Goal: Navigation & Orientation: Find specific page/section

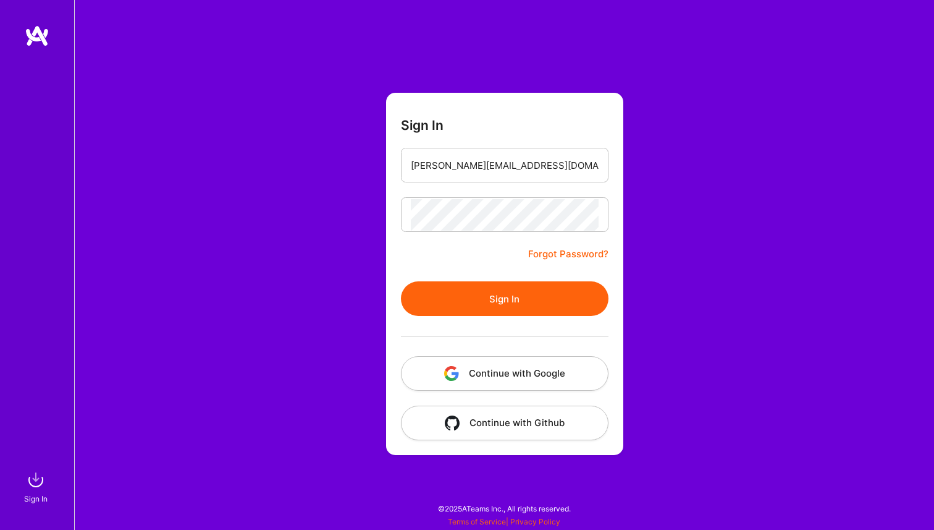
click at [514, 300] on button "Sign In" at bounding box center [505, 298] width 208 height 35
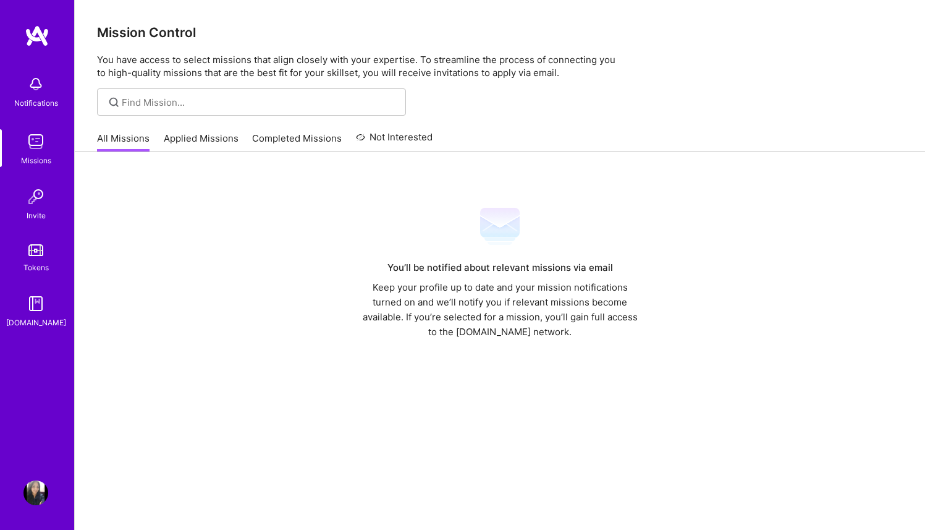
click at [734, 190] on div "You’ll be notified about relevant missions via email Keep your profile up to da…" at bounding box center [500, 364] width 850 height 424
click at [248, 214] on div "You’ll be notified about relevant missions via email Keep your profile up to da…" at bounding box center [500, 272] width 806 height 133
click at [198, 143] on link "Applied Missions" at bounding box center [201, 142] width 75 height 20
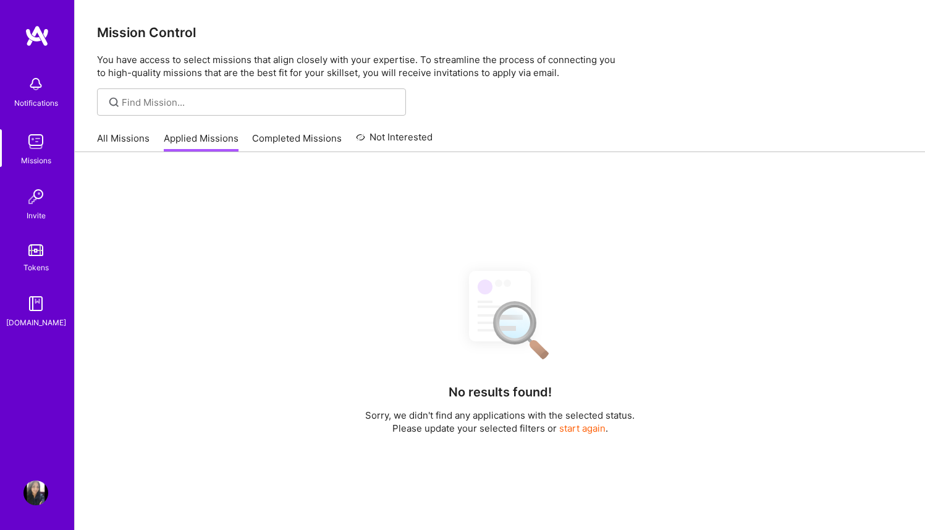
click at [288, 141] on link "Completed Missions" at bounding box center [297, 142] width 90 height 20
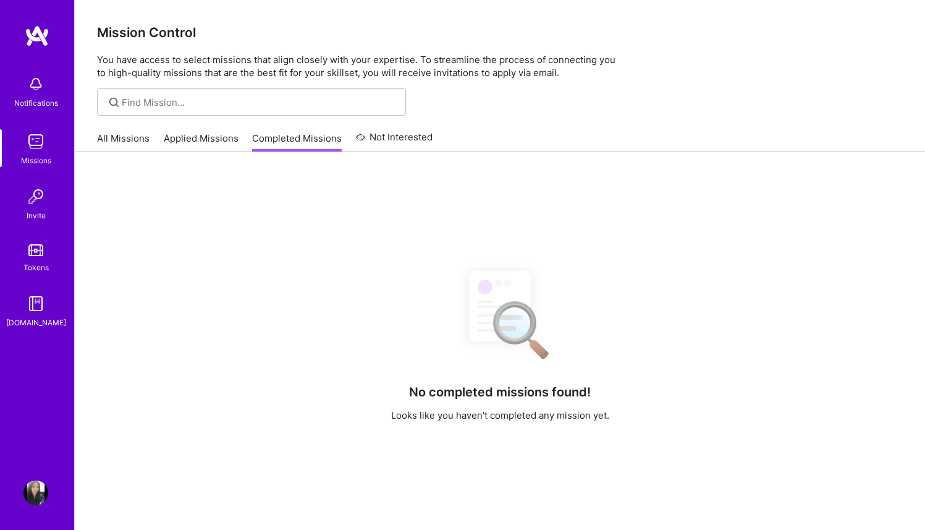
click at [365, 139] on link "Not Interested" at bounding box center [394, 141] width 77 height 22
click at [205, 137] on link "Applied Missions" at bounding box center [201, 142] width 75 height 20
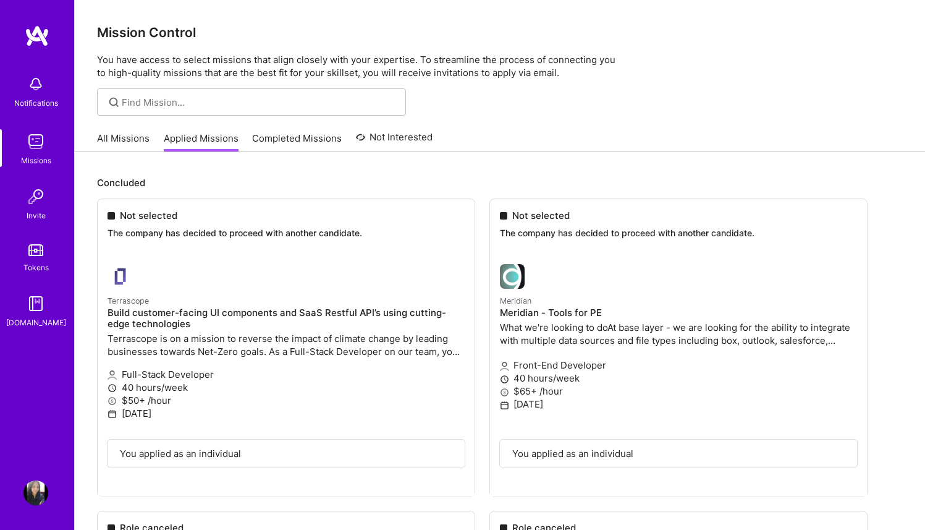
click at [48, 142] on img at bounding box center [35, 141] width 25 height 25
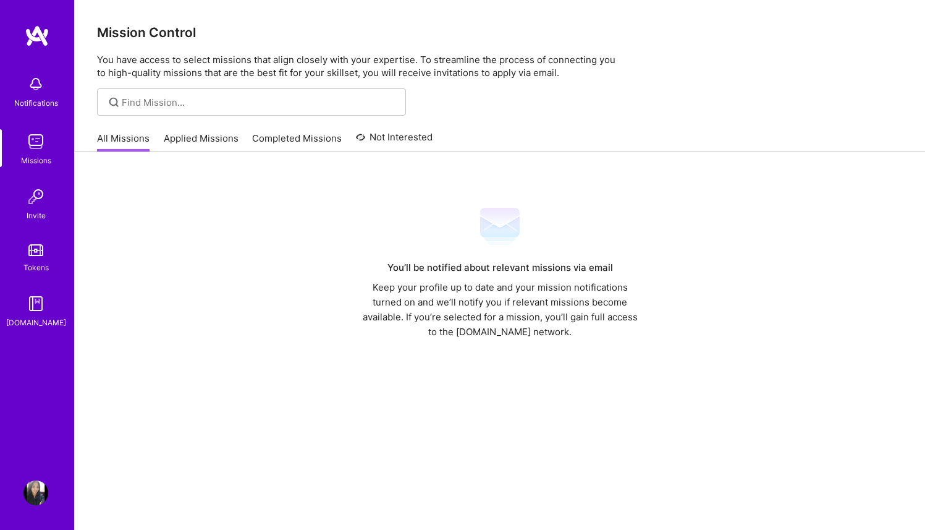
click at [188, 145] on link "Applied Missions" at bounding box center [201, 142] width 75 height 20
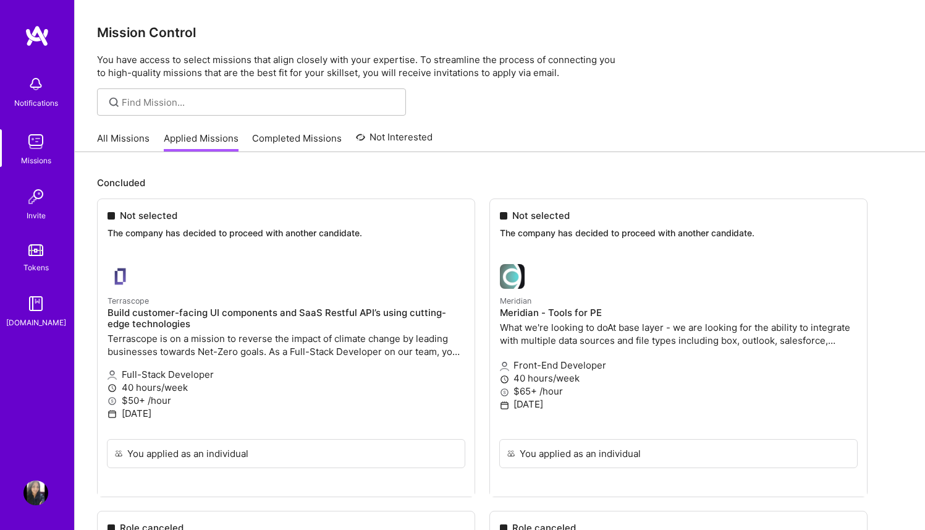
click at [125, 137] on link "All Missions" at bounding box center [123, 142] width 53 height 20
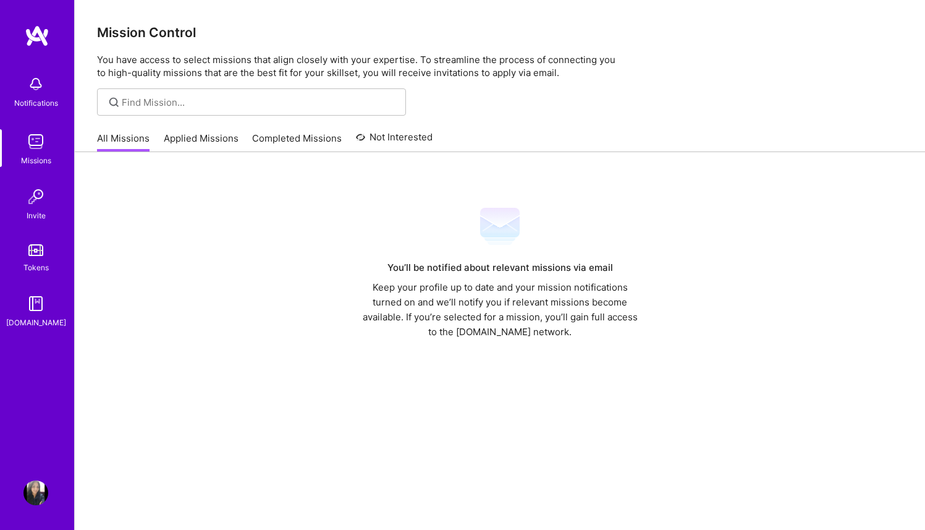
click at [41, 497] on img at bounding box center [35, 492] width 25 height 25
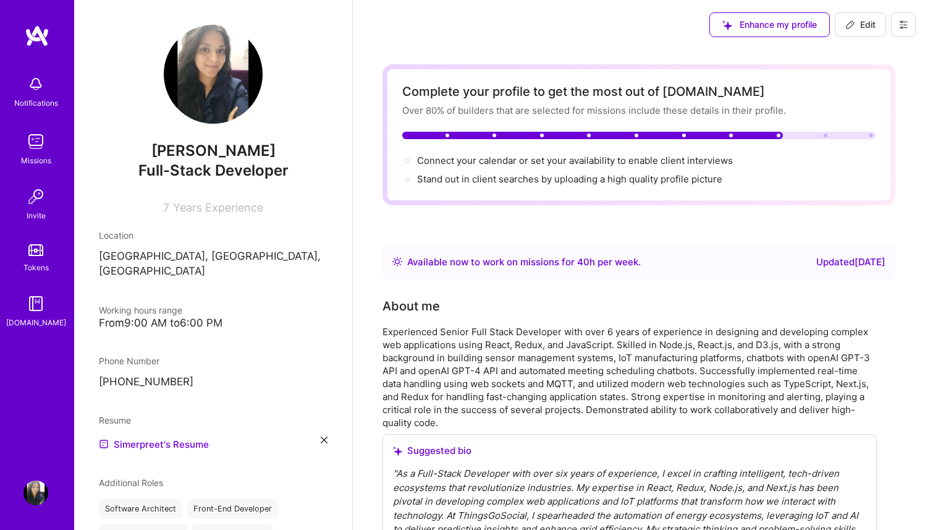
click at [227, 260] on p "[GEOGRAPHIC_DATA], [GEOGRAPHIC_DATA], [GEOGRAPHIC_DATA]" at bounding box center [213, 264] width 229 height 30
click at [279, 323] on div "[PERSON_NAME] Full-Stack Developer 7 Years Experience Location [GEOGRAPHIC_DATA…" at bounding box center [213, 265] width 278 height 530
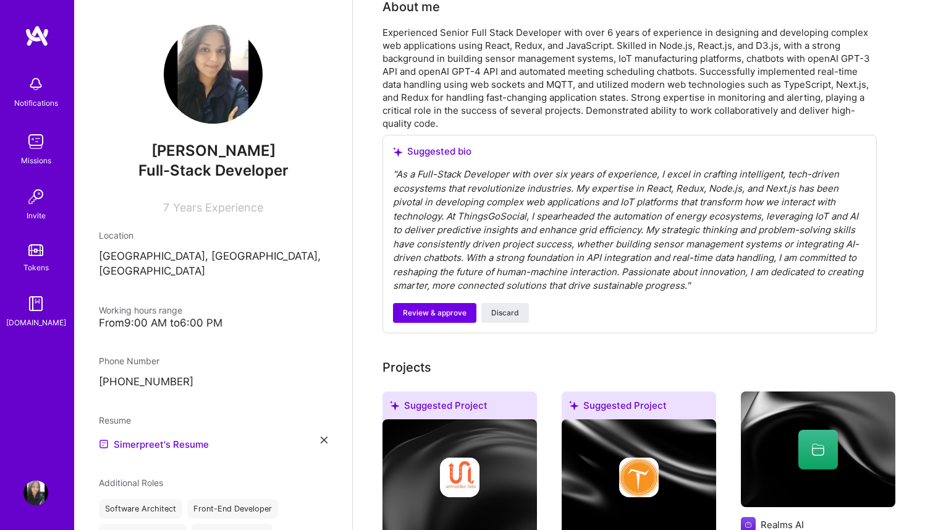
scroll to position [517, 0]
